Goal: Information Seeking & Learning: Learn about a topic

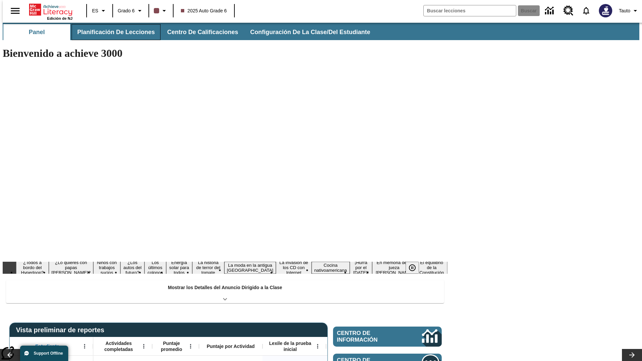
click at [112, 32] on span "Planificación de lecciones" at bounding box center [116, 32] width 78 height 8
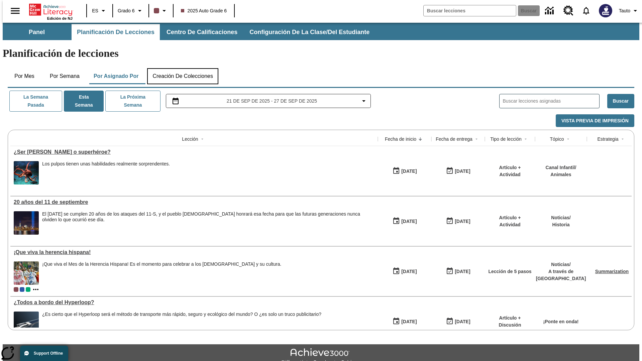
click at [183, 68] on button "Creación de colecciones" at bounding box center [182, 76] width 71 height 16
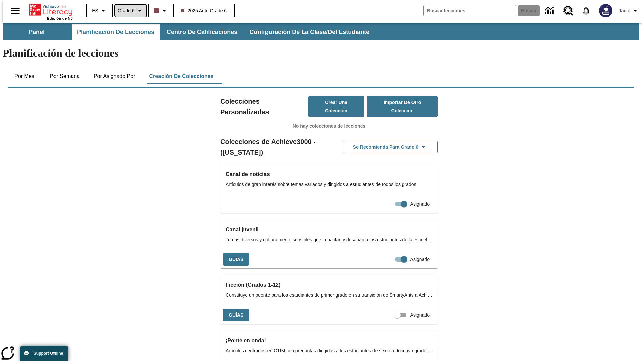
click at [128, 11] on span "Grado 6" at bounding box center [126, 10] width 17 height 7
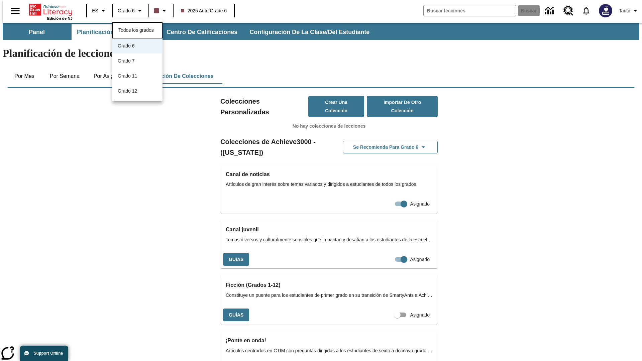
click at [137, 29] on span "Todos los grados" at bounding box center [135, 29] width 35 height 5
